Goal: Navigation & Orientation: Go to known website

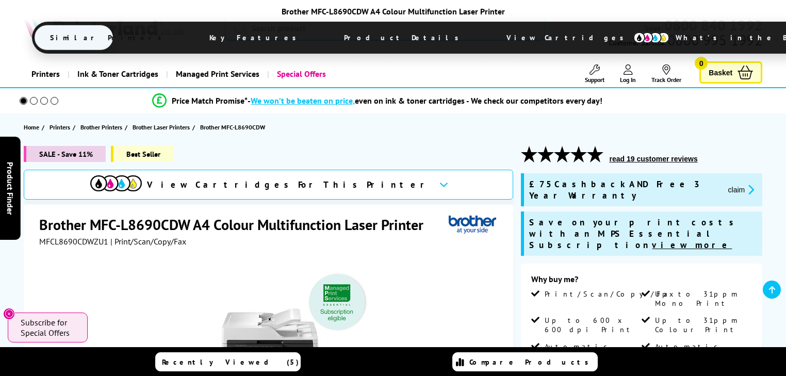
click at [491, 37] on span "View Cartridges" at bounding box center [570, 37] width 158 height 27
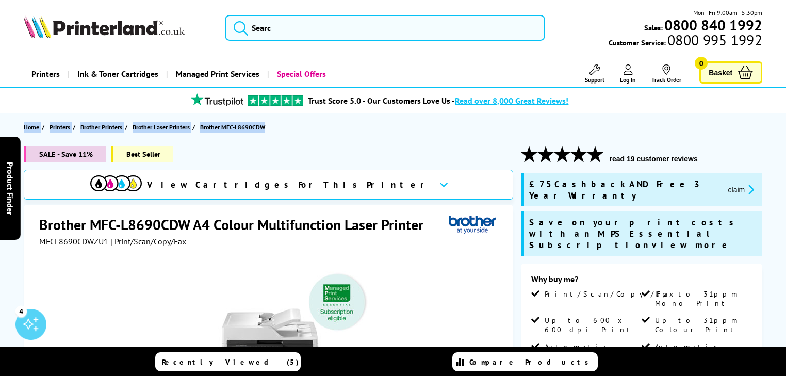
drag, startPoint x: 266, startPoint y: 128, endPoint x: 21, endPoint y: 105, distance: 246.5
click at [9, 130] on section "Home Printers Brother Printers Brother Laser Printers Brother MFC-L8690CDW" at bounding box center [393, 126] width 786 height 27
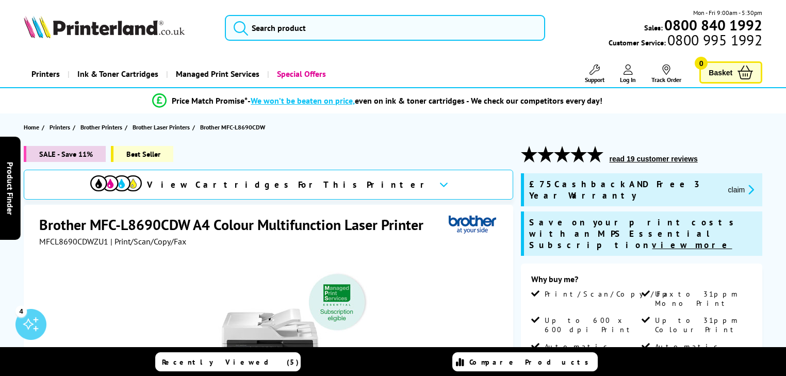
click at [79, 50] on div "Mon - Fri 9:00am - 5:30pm Sales: 0800 840 1992 Customer Service: 0800 995 1992" at bounding box center [393, 30] width 786 height 45
click at [97, 27] on img at bounding box center [104, 26] width 161 height 23
